Goal: Navigation & Orientation: Find specific page/section

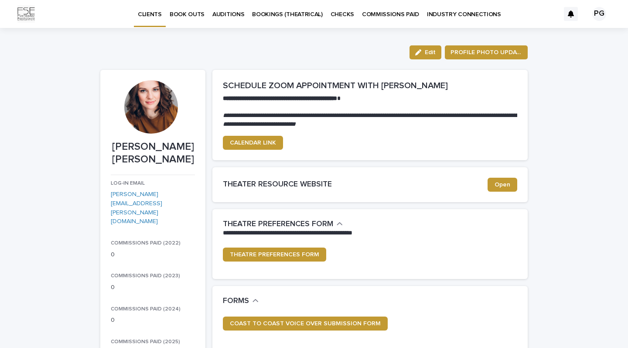
click at [192, 14] on p "BOOK OUTS" at bounding box center [187, 9] width 35 height 18
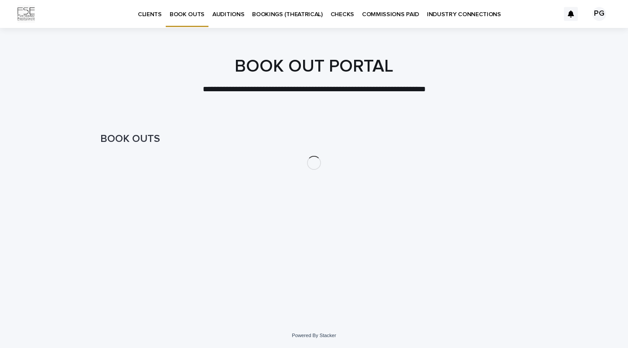
click at [266, 15] on p "BOOKINGS (THEATRICAL)" at bounding box center [287, 9] width 71 height 18
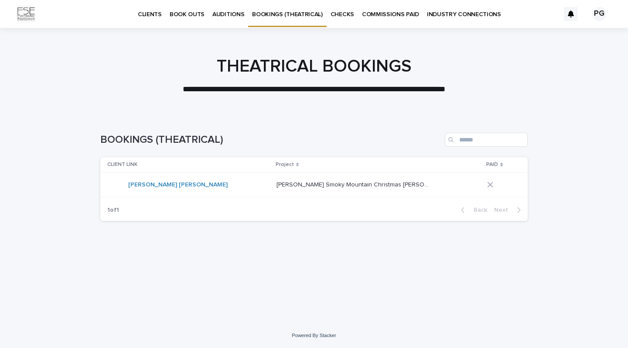
click at [277, 181] on p "[PERSON_NAME] Smoky Mountain Christmas [PERSON_NAME]! (TOUR)" at bounding box center [354, 183] width 154 height 9
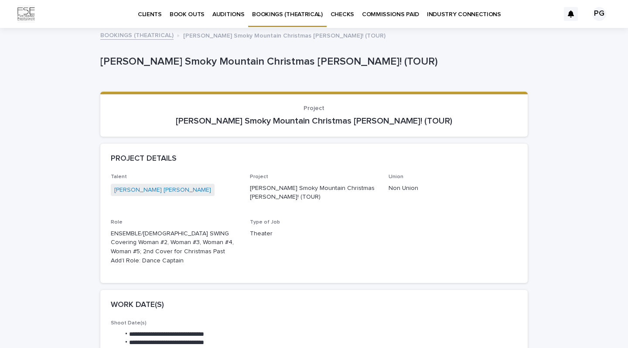
click at [223, 14] on p "AUDITIONS" at bounding box center [228, 9] width 32 height 18
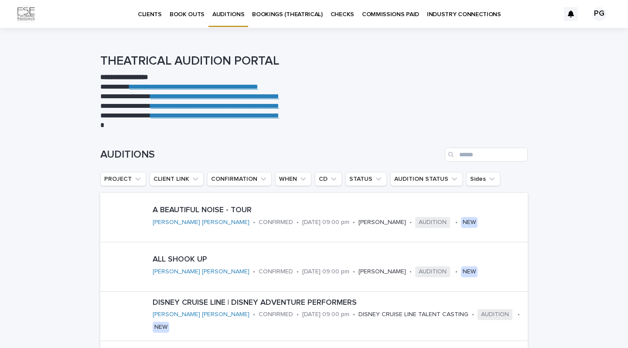
click at [158, 12] on p "CLIENTS" at bounding box center [150, 9] width 24 height 18
